Goal: Task Accomplishment & Management: Manage account settings

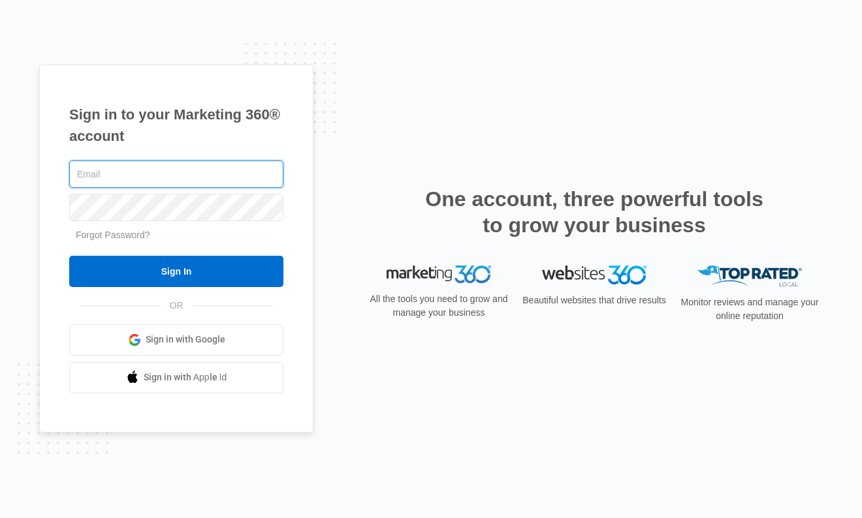
click at [0, 518] on com-1password-button at bounding box center [0, 518] width 0 height 0
type input "[PERSON_NAME][EMAIL_ADDRESS][DOMAIN_NAME]"
